Goal: Information Seeking & Learning: Learn about a topic

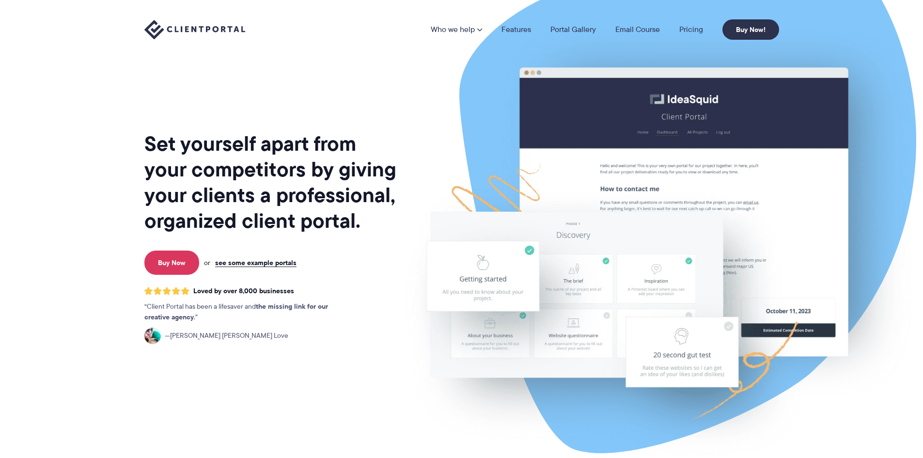
click at [697, 27] on link "Pricing" at bounding box center [691, 30] width 24 height 8
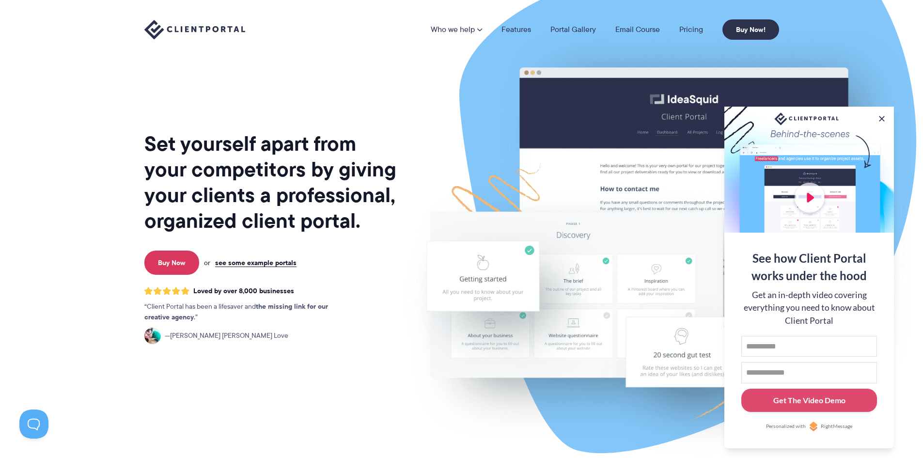
click at [884, 117] on button at bounding box center [882, 119] width 10 height 10
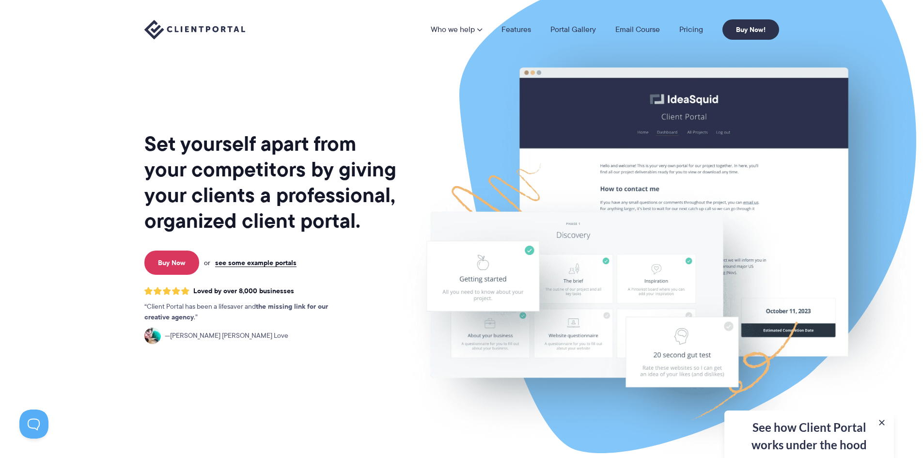
click at [528, 29] on link "Features" at bounding box center [517, 30] width 30 height 8
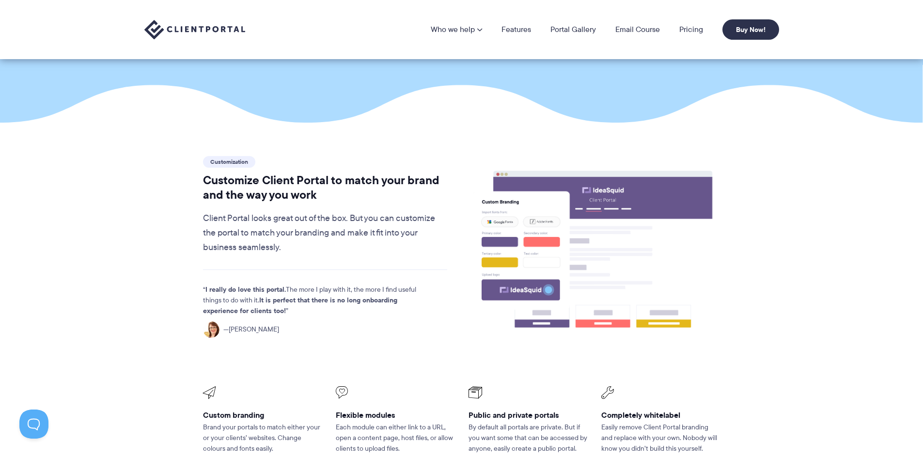
scroll to position [145, 0]
